Goal: Transaction & Acquisition: Subscribe to service/newsletter

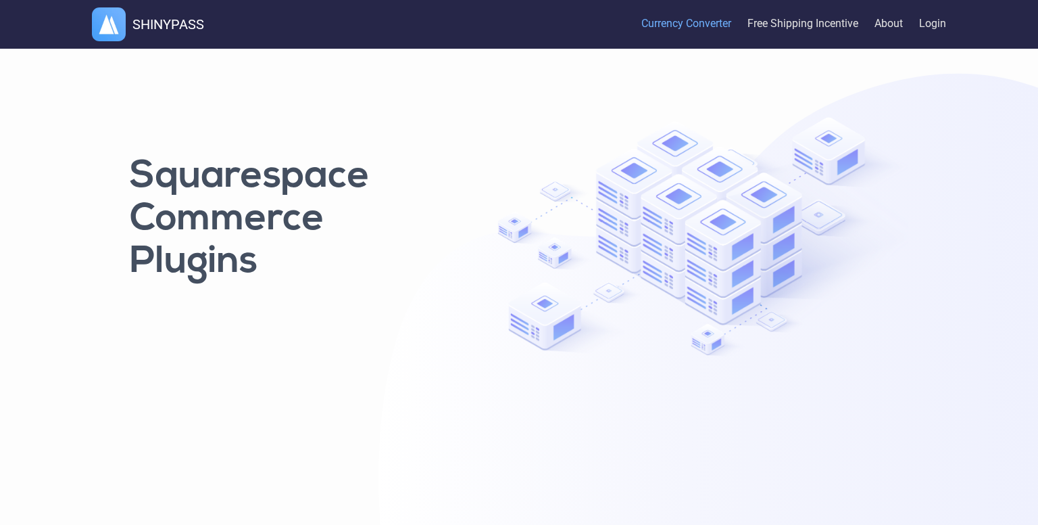
click at [703, 32] on link "Currency Converter" at bounding box center [687, 24] width 90 height 45
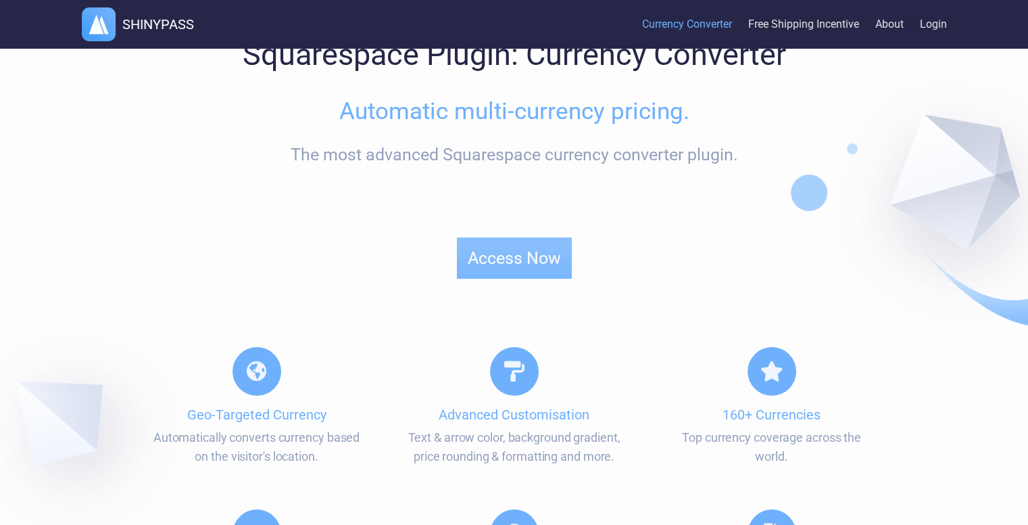
click at [524, 237] on button "Access Now" at bounding box center [514, 257] width 115 height 41
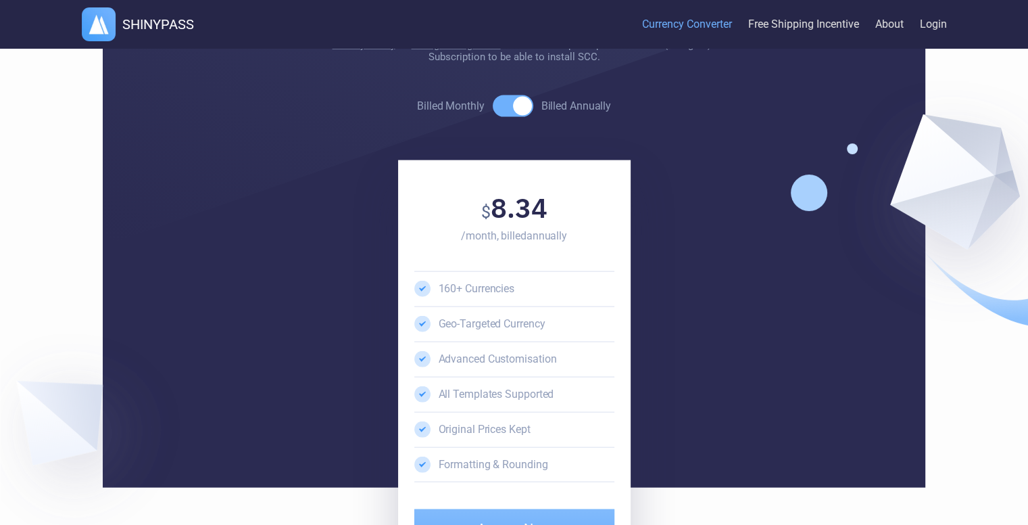
scroll to position [2736, 0]
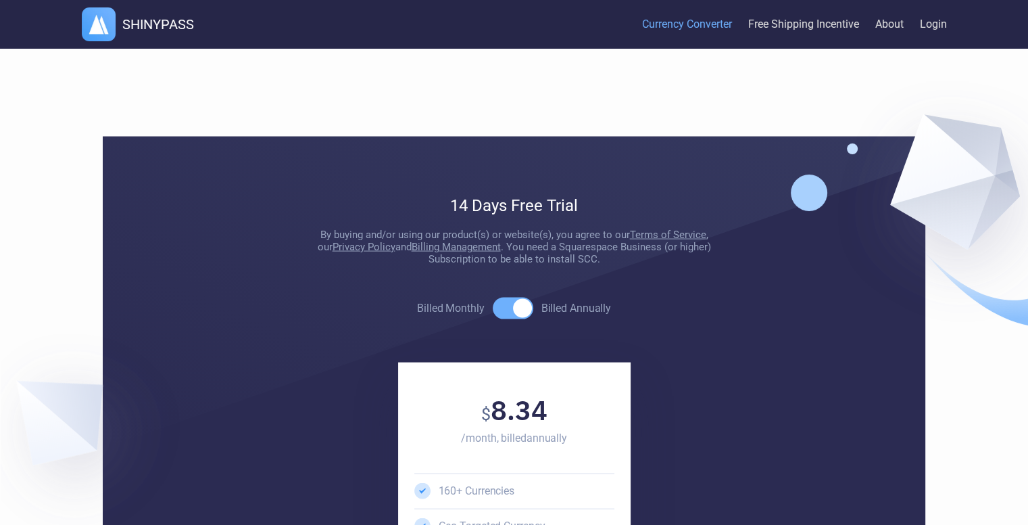
click at [516, 319] on span at bounding box center [513, 308] width 41 height 22
click at [417, 308] on input "Billed Monthly Billed Annually" at bounding box center [416, 308] width 1 height 1
click at [516, 319] on span at bounding box center [513, 308] width 41 height 22
click at [417, 308] on input "Billed Monthly Billed Annually" at bounding box center [416, 308] width 1 height 1
checkbox input "true"
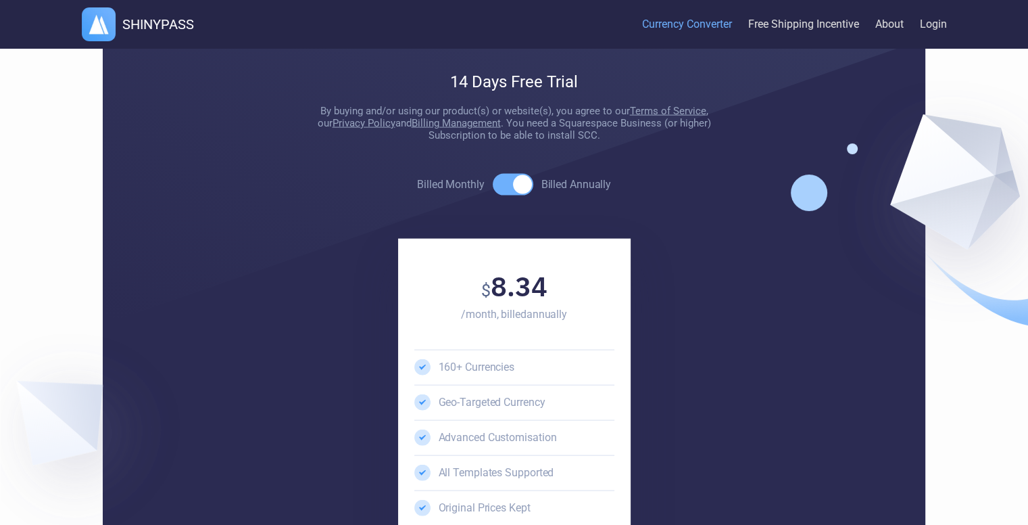
scroll to position [2668, 0]
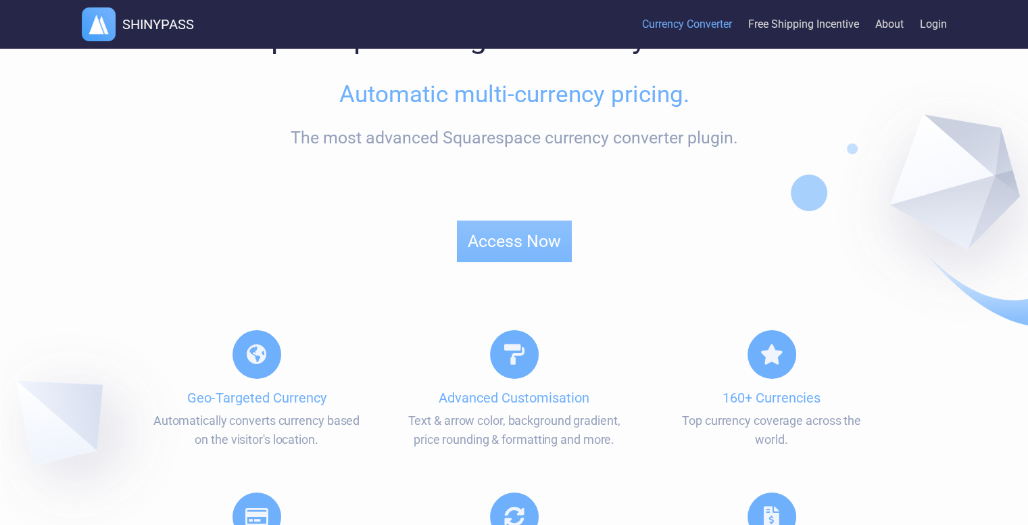
scroll to position [68, 0]
